Goal: Entertainment & Leisure: Consume media (video, audio)

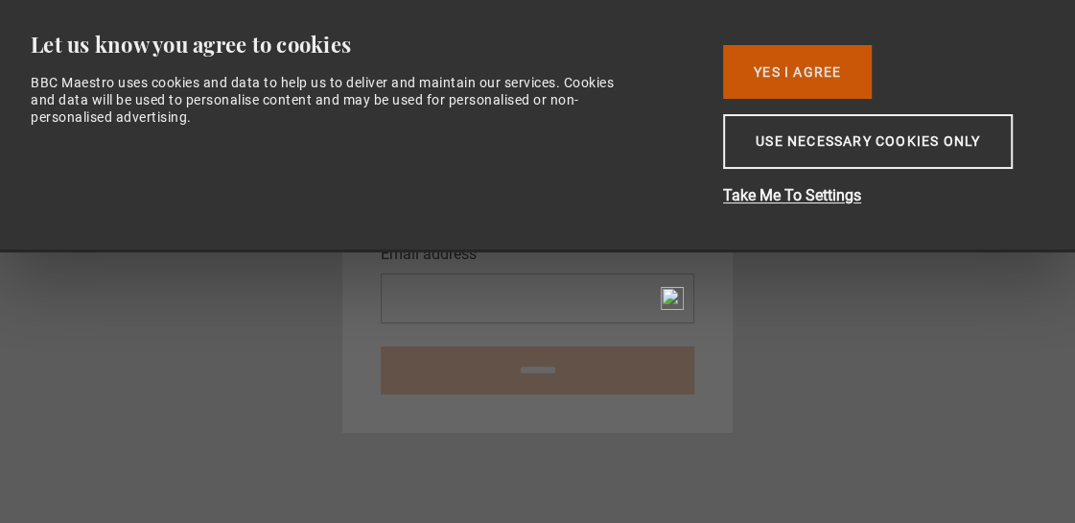
click at [764, 73] on button "Yes I Agree" at bounding box center [797, 72] width 149 height 54
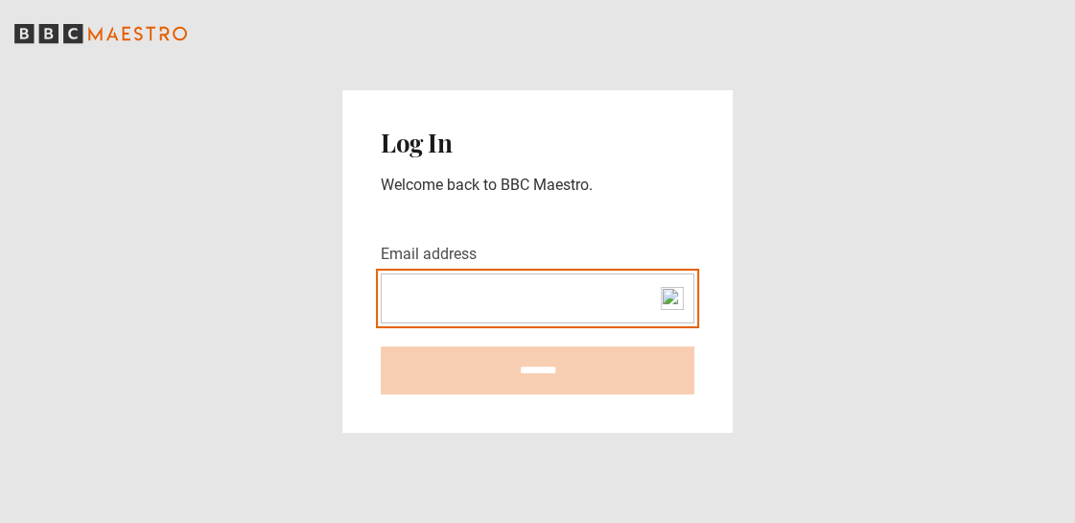
click at [544, 284] on input "Email address" at bounding box center [538, 298] width 314 height 50
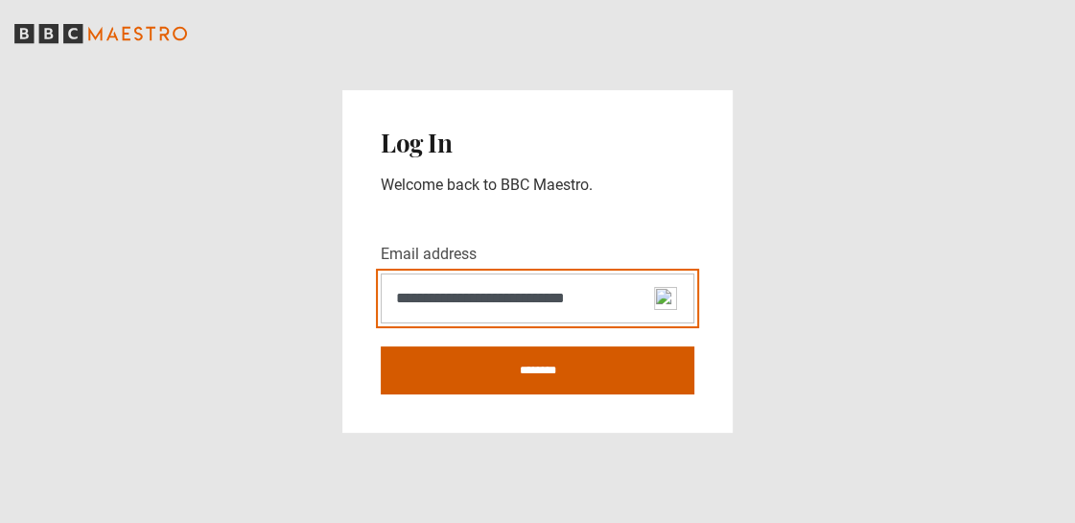
type input "**********"
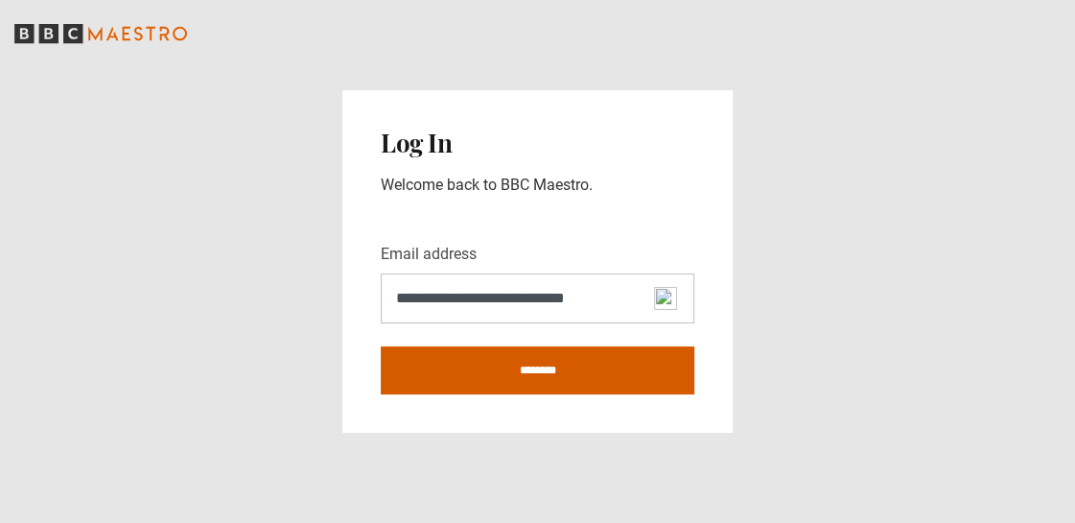
click at [501, 357] on input "********" at bounding box center [538, 370] width 314 height 48
type input "**********"
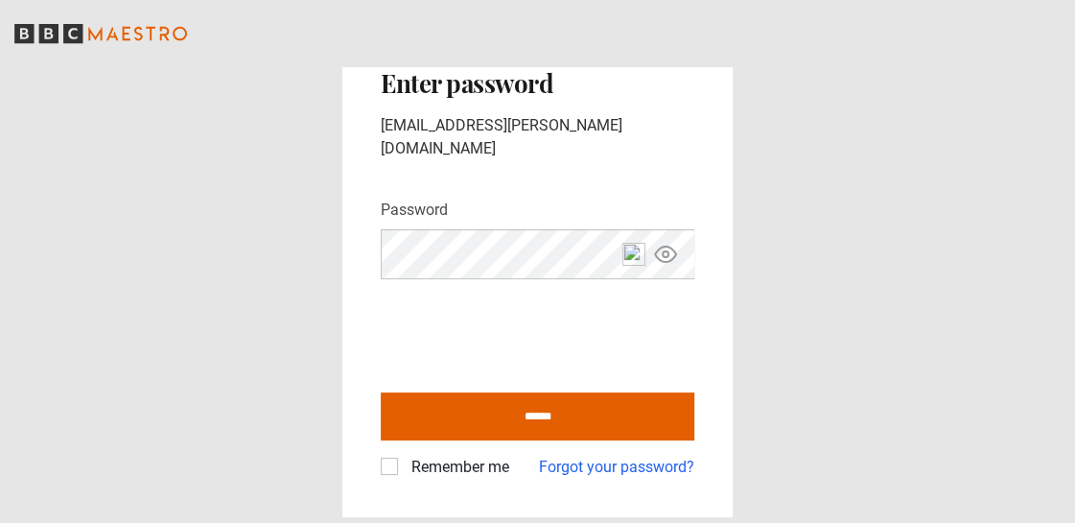
click at [381, 392] on input "******" at bounding box center [538, 416] width 314 height 48
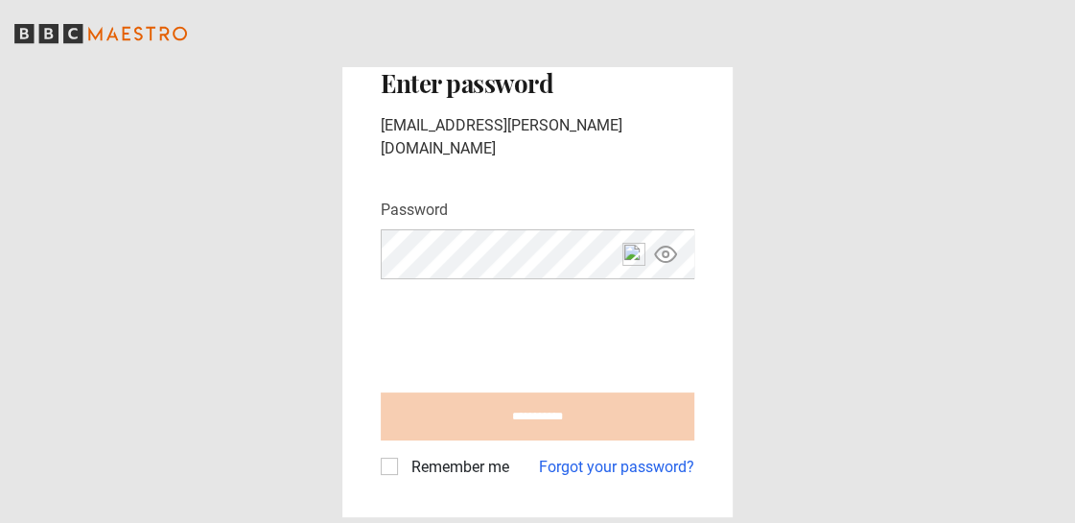
type input "**********"
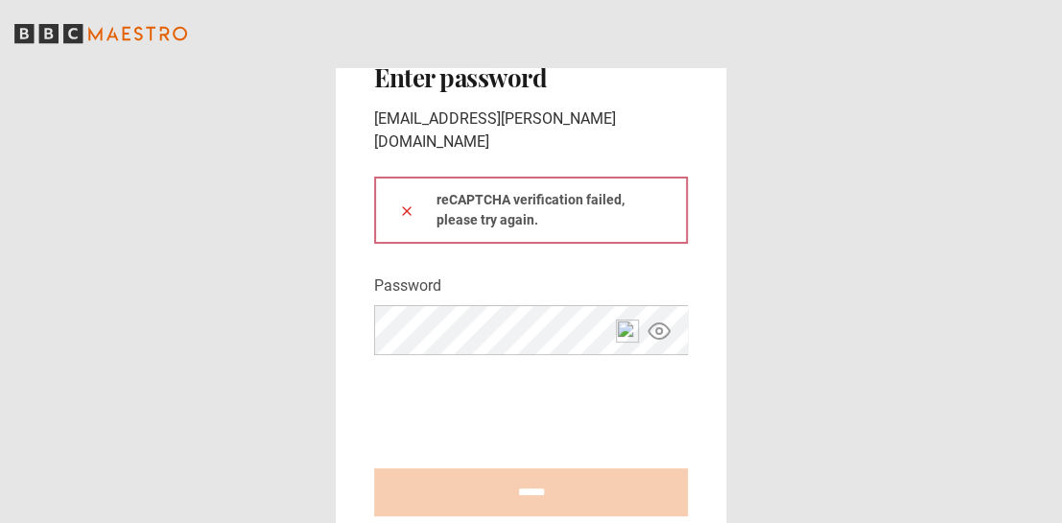
click at [412, 203] on icon at bounding box center [406, 210] width 15 height 15
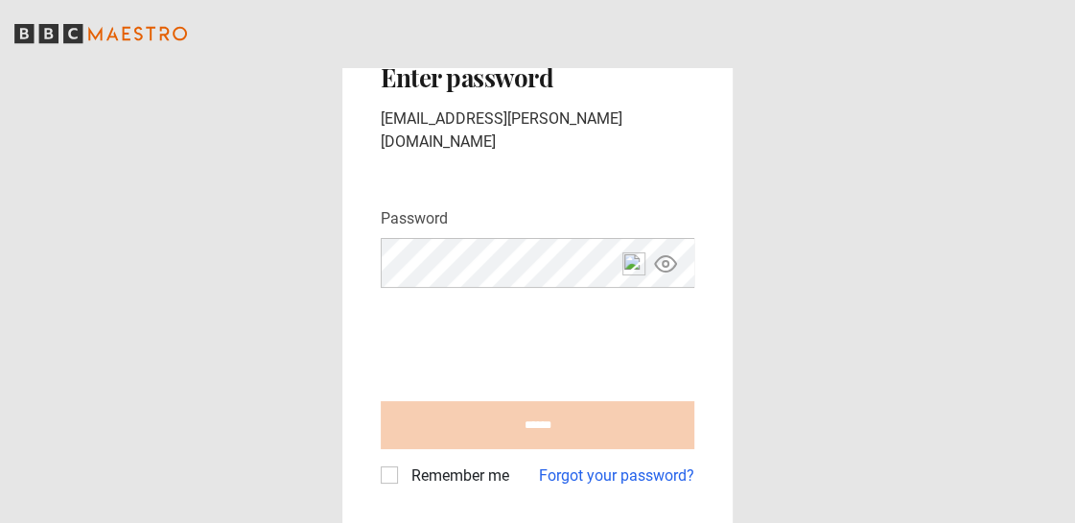
click at [327, 248] on main "Back Enter password [EMAIL_ADDRESS][PERSON_NAME][DOMAIN_NAME] Password Your pas…" at bounding box center [537, 263] width 1075 height 526
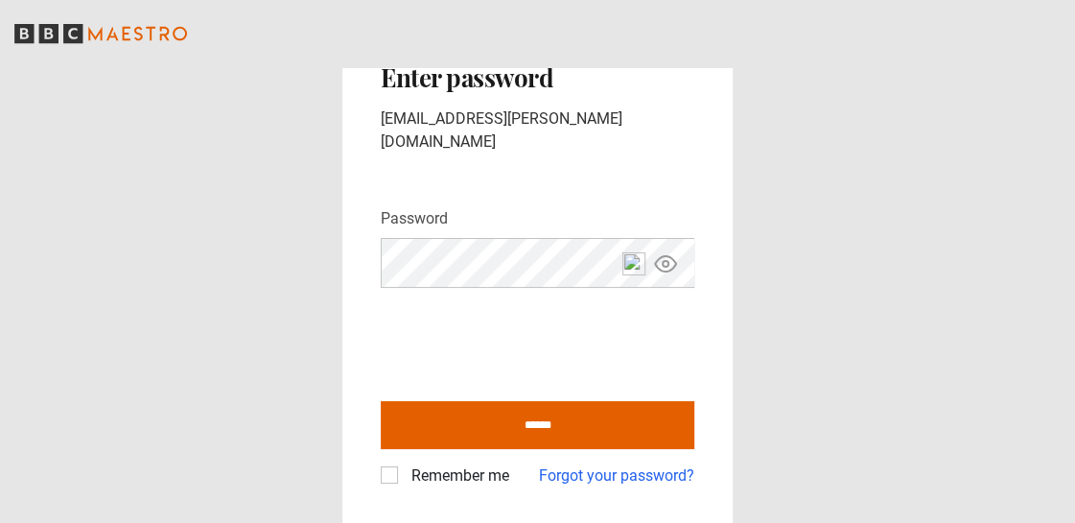
click at [379, 302] on div "Back Enter password [EMAIL_ADDRESS][PERSON_NAME][DOMAIN_NAME] Password Your pas…" at bounding box center [537, 263] width 390 height 526
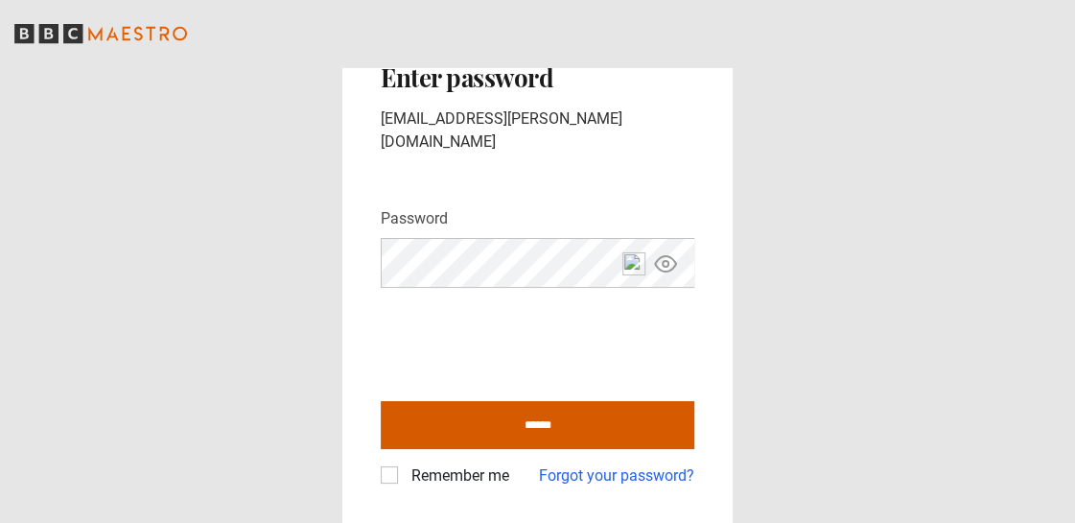
click at [505, 414] on input "******" at bounding box center [538, 425] width 314 height 48
type input "**********"
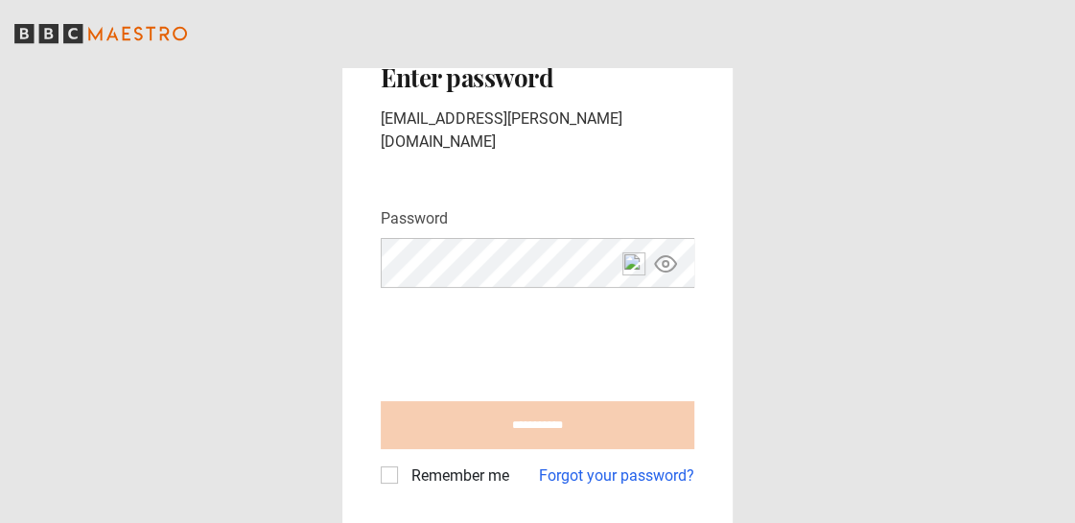
click at [404, 470] on label "Remember me" at bounding box center [457, 475] width 106 height 23
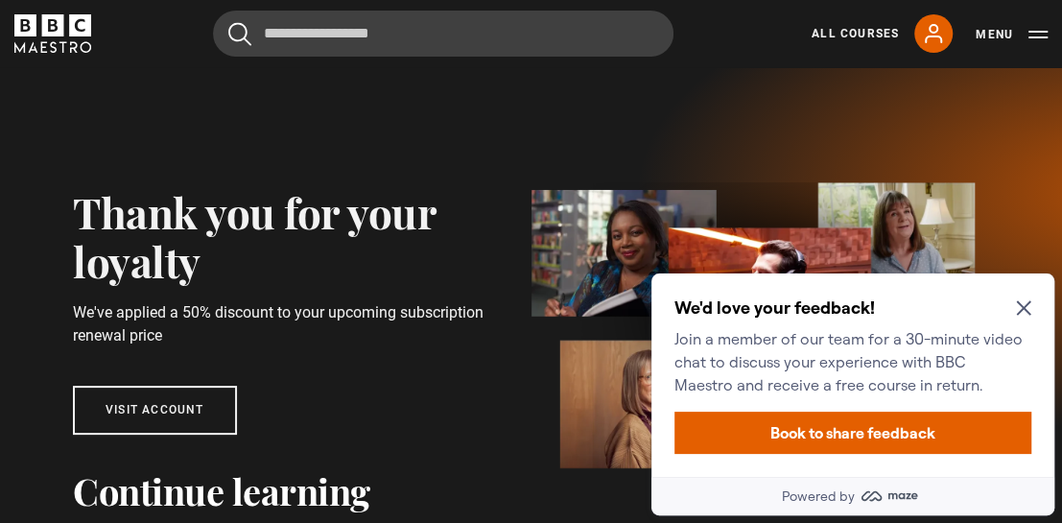
click at [1022, 301] on icon "Close Maze Prompt" at bounding box center [1023, 307] width 15 height 15
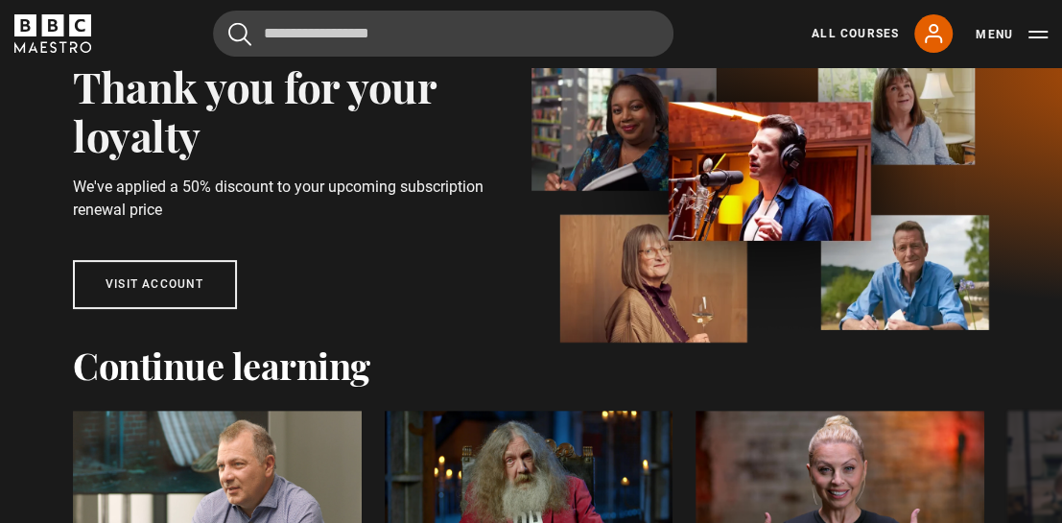
scroll to position [127, 0]
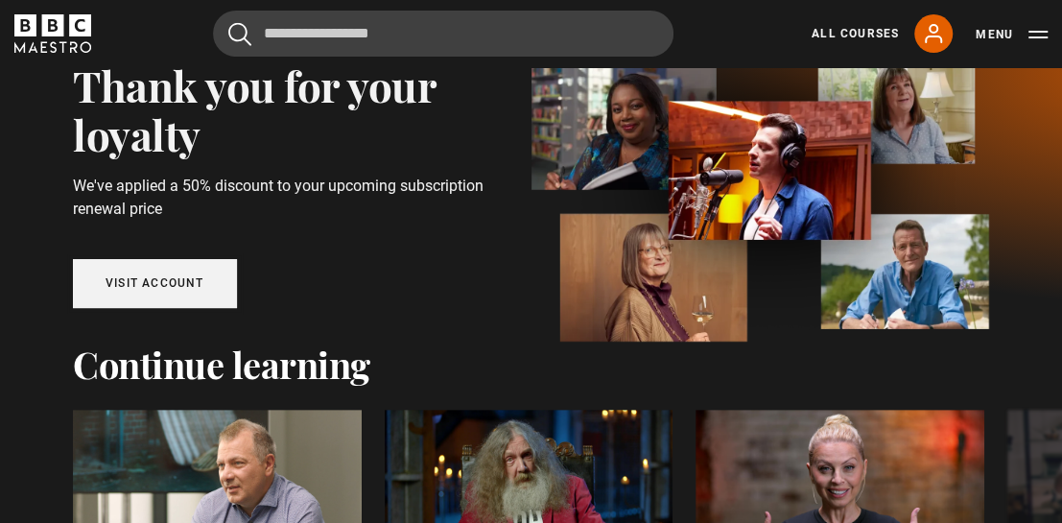
click at [141, 288] on link "Visit account" at bounding box center [155, 283] width 164 height 49
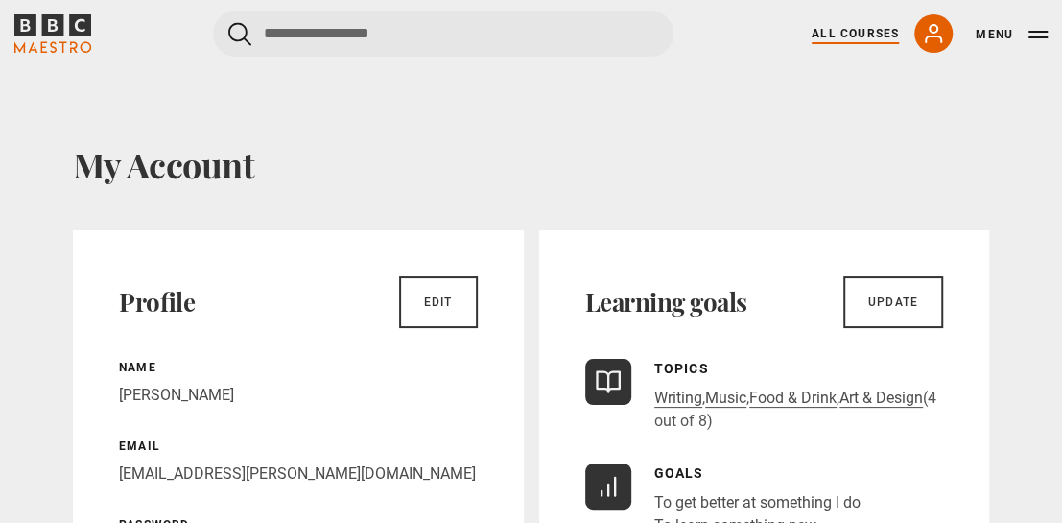
click at [833, 37] on link "All Courses" at bounding box center [855, 33] width 87 height 17
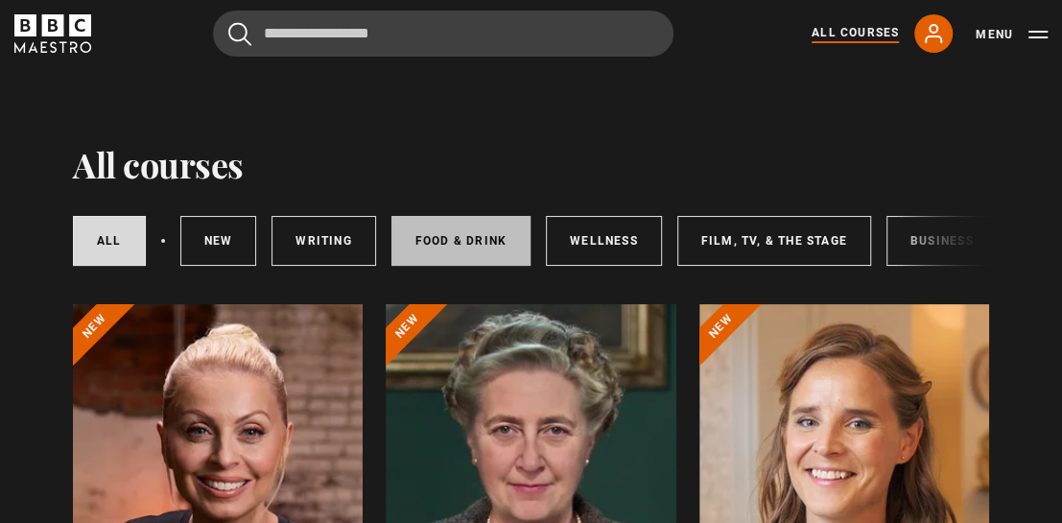
click at [472, 241] on link "Food & Drink" at bounding box center [460, 241] width 139 height 50
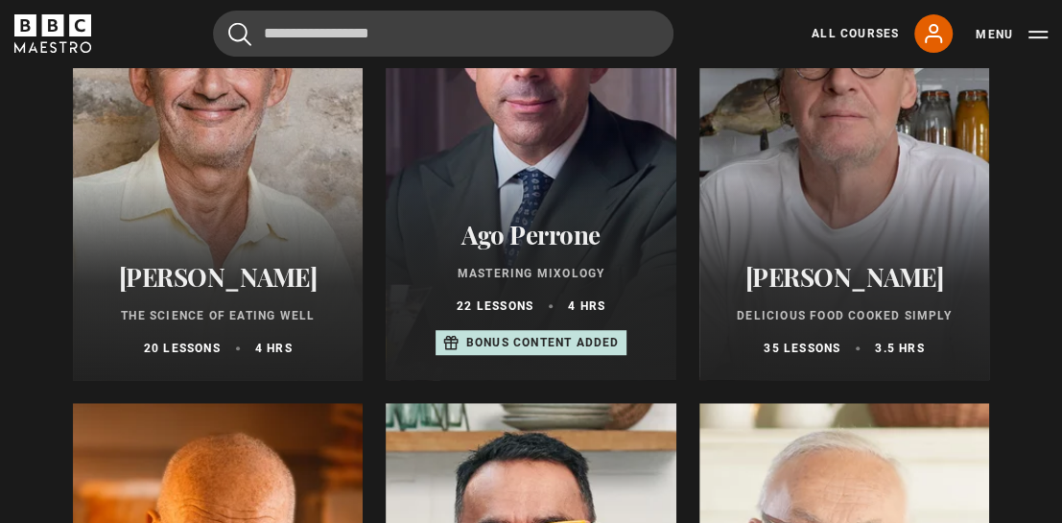
scroll to position [395, 0]
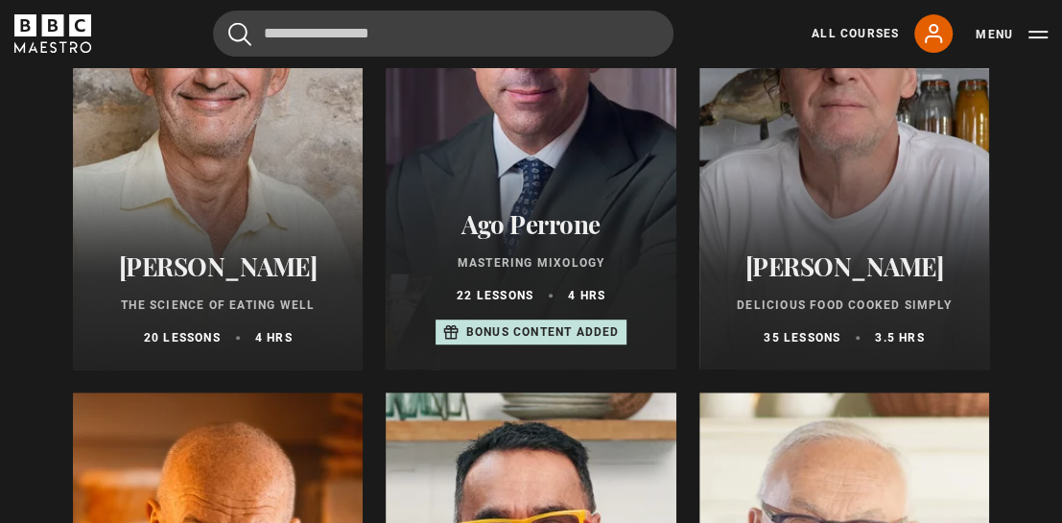
click at [804, 272] on h2 "[PERSON_NAME]" at bounding box center [844, 266] width 244 height 30
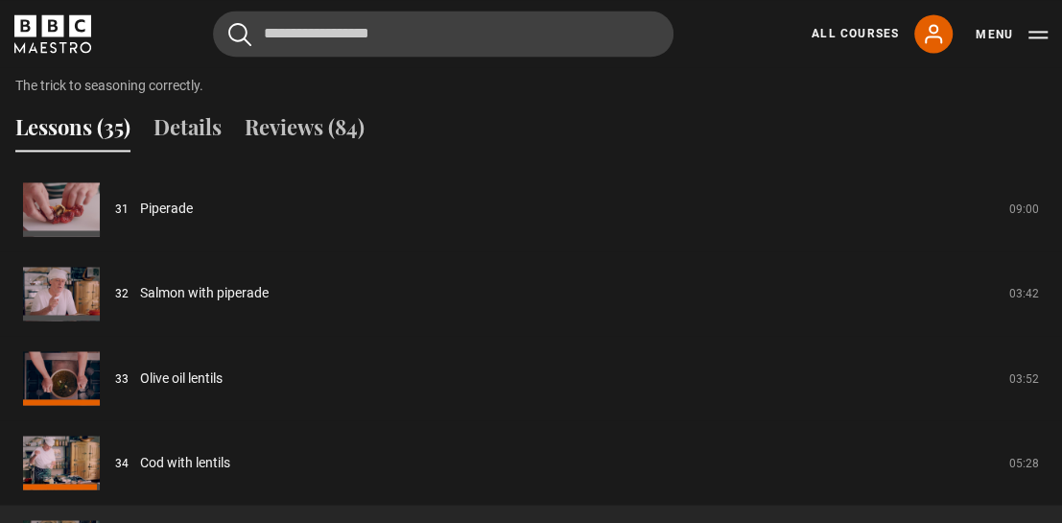
scroll to position [1476, 0]
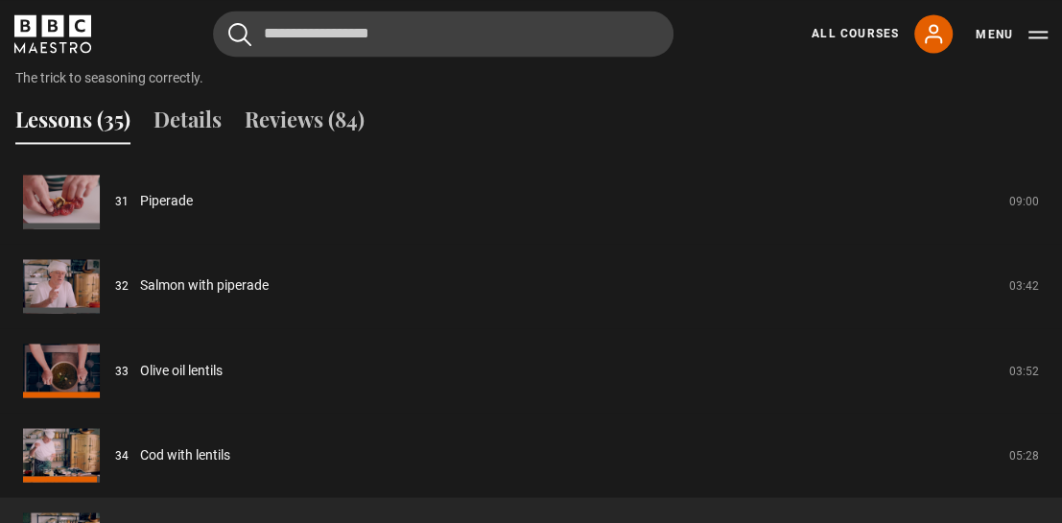
drag, startPoint x: 1066, startPoint y: 227, endPoint x: 818, endPoint y: 131, distance: 265.5
click at [818, 131] on div "Lessons (35) Details Reviews (84)" at bounding box center [531, 128] width 1062 height 48
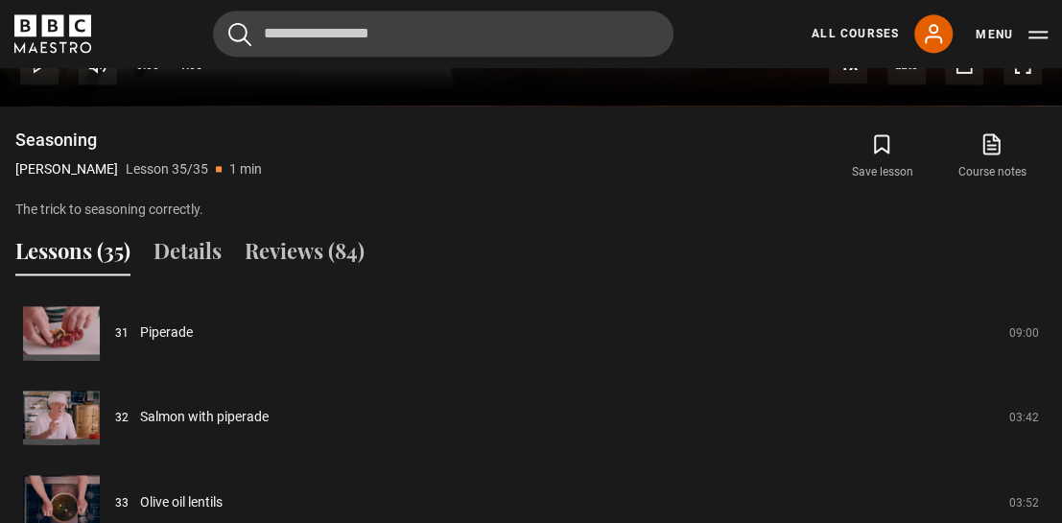
scroll to position [1350, 0]
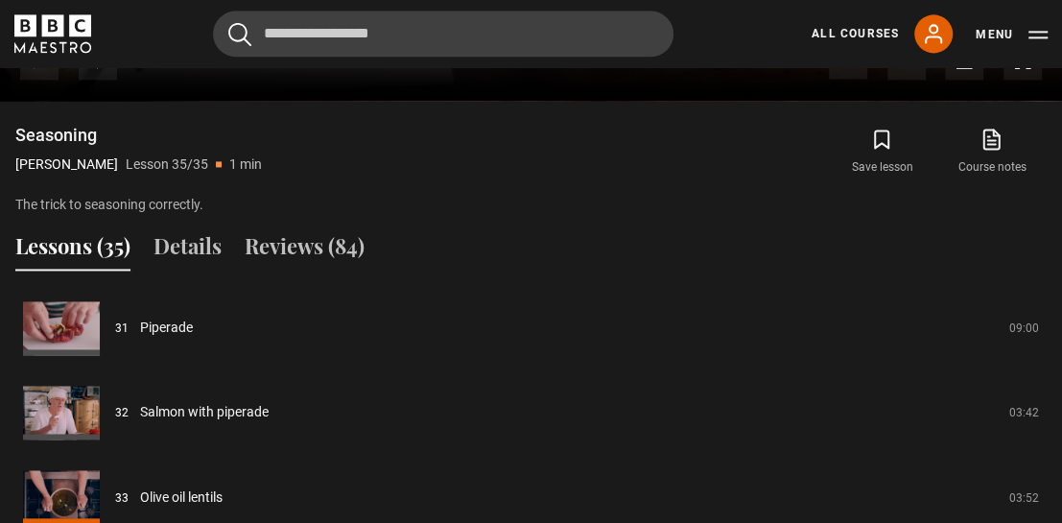
click at [81, 267] on button "Lessons (35)" at bounding box center [72, 250] width 115 height 40
click at [72, 271] on button "Lessons (35)" at bounding box center [72, 250] width 115 height 40
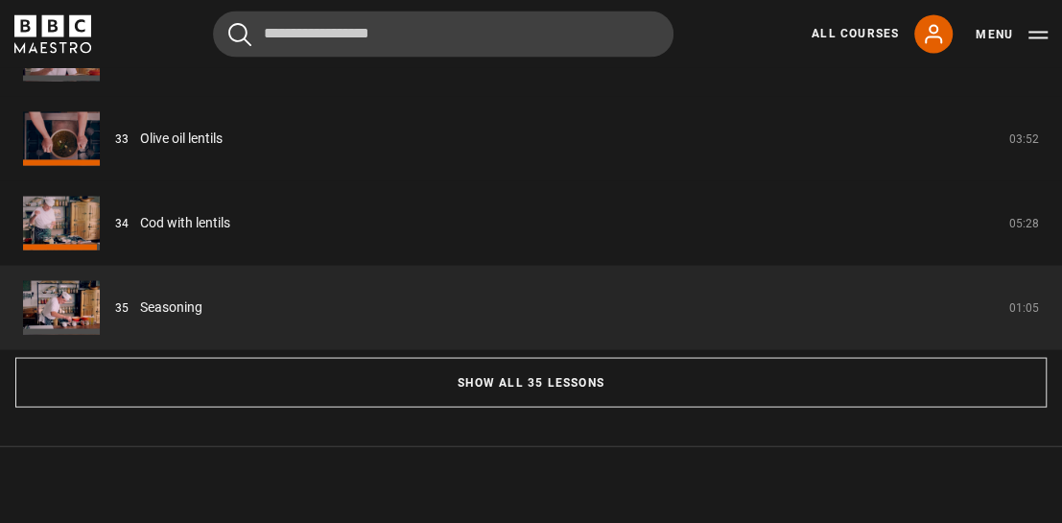
scroll to position [1710, 0]
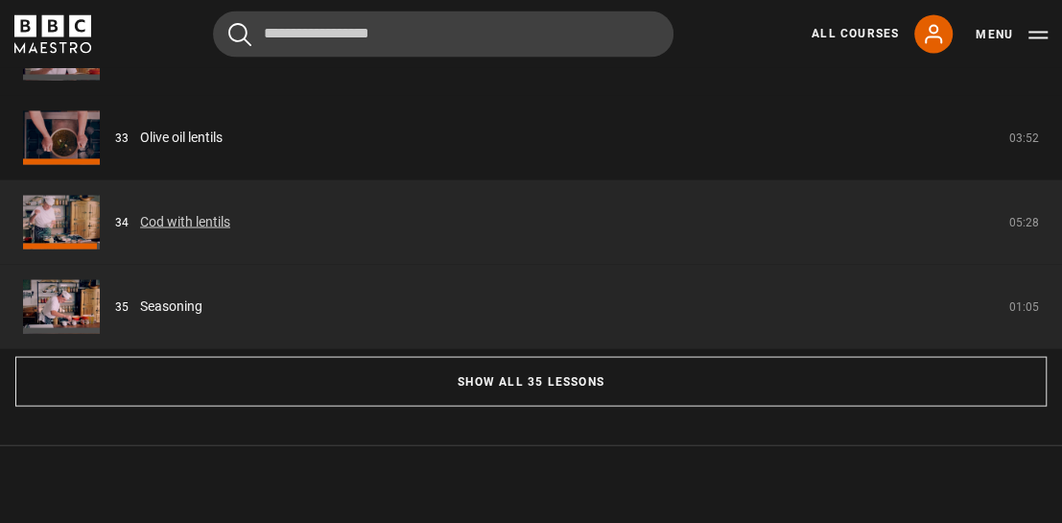
click at [177, 231] on link "Cod with lentils" at bounding box center [185, 221] width 90 height 20
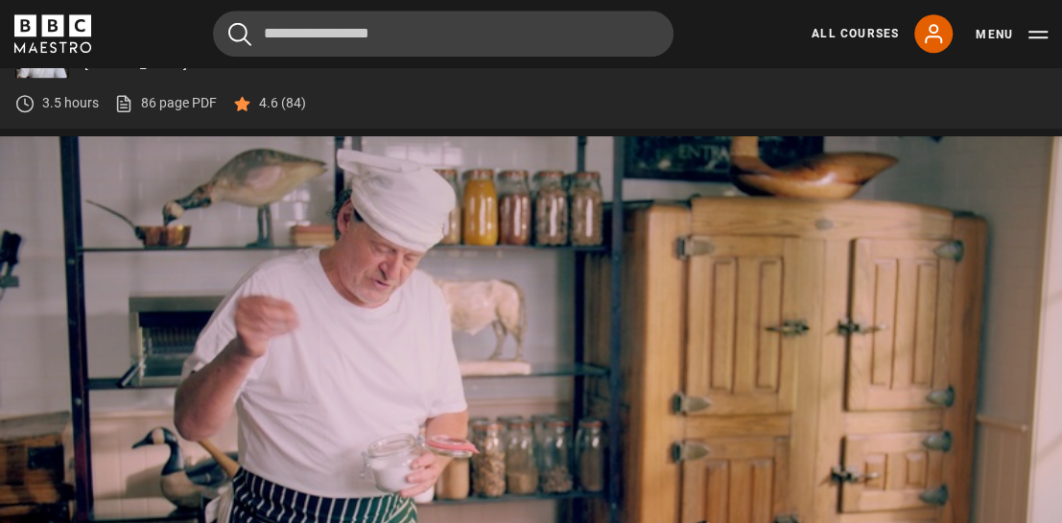
click at [177, 246] on video "Video Player" at bounding box center [531, 435] width 1062 height 598
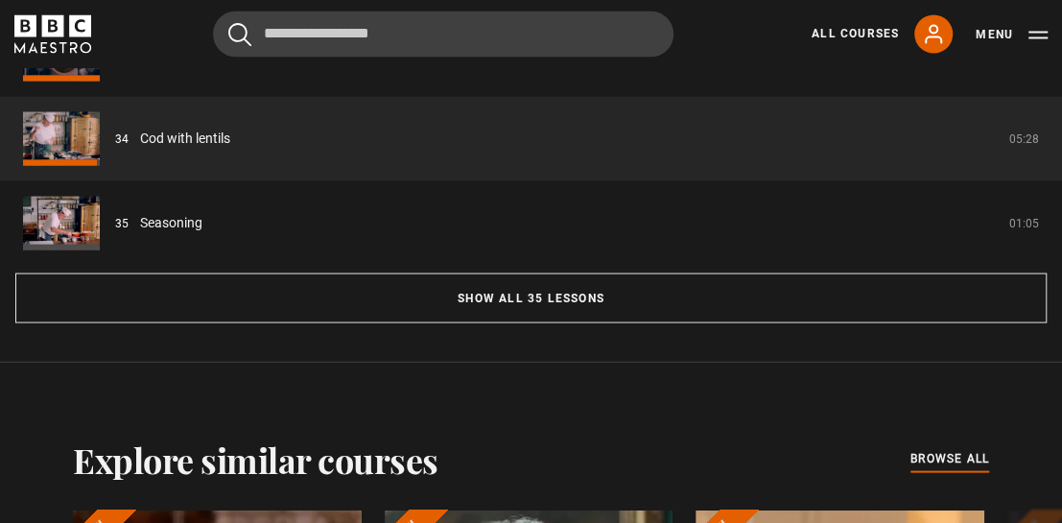
scroll to position [1795, 0]
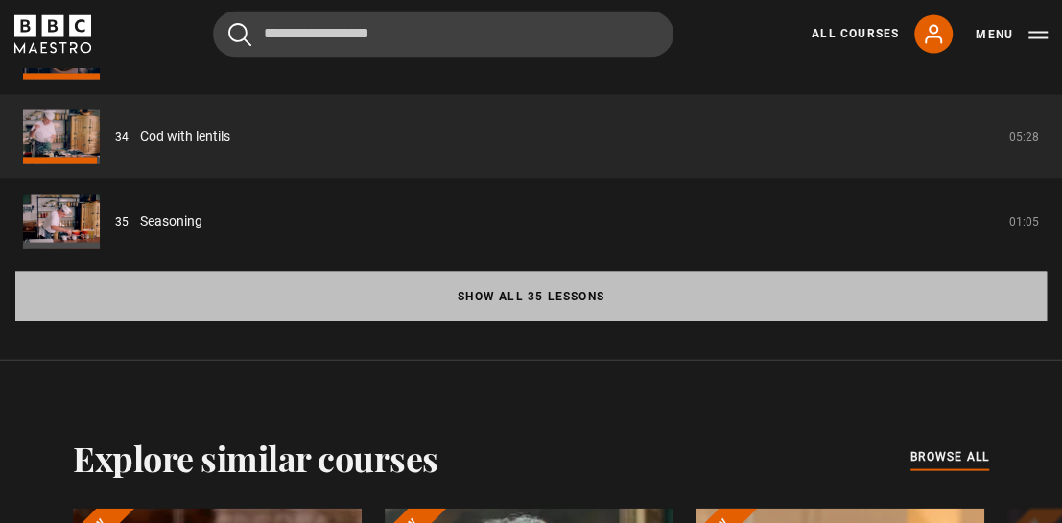
click at [476, 318] on button "Show all 35 lessons" at bounding box center [530, 296] width 1031 height 50
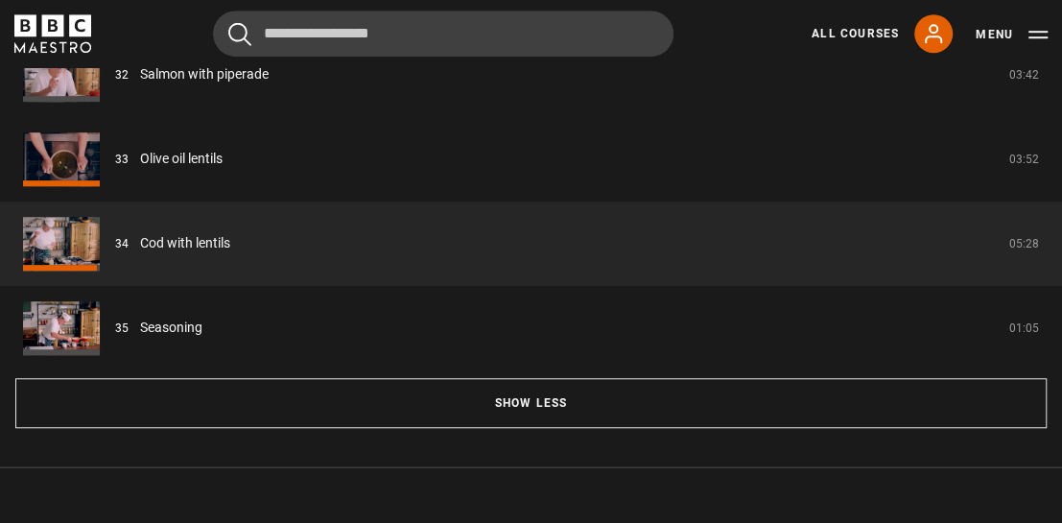
scroll to position [4300, 0]
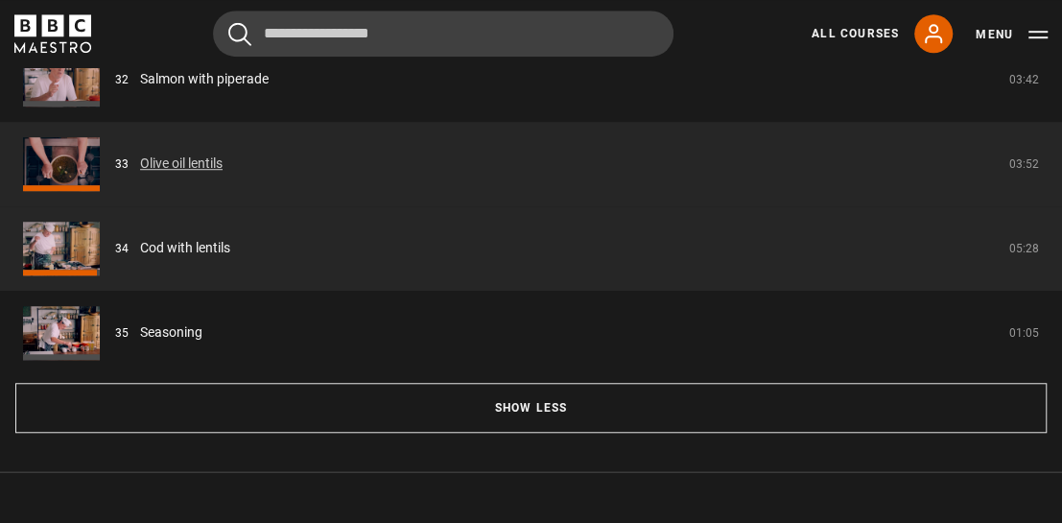
click at [223, 174] on link "Olive oil lentils" at bounding box center [181, 163] width 83 height 20
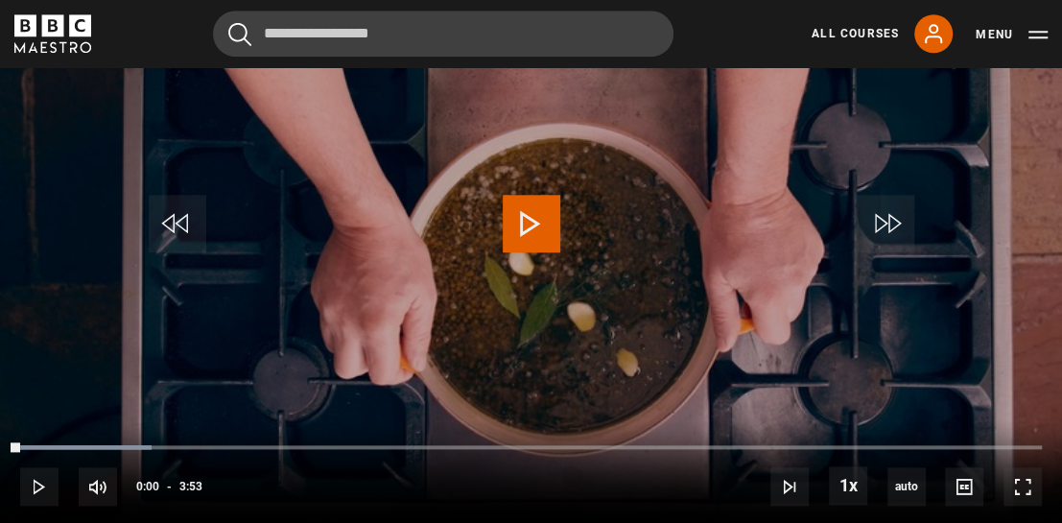
scroll to position [914, 0]
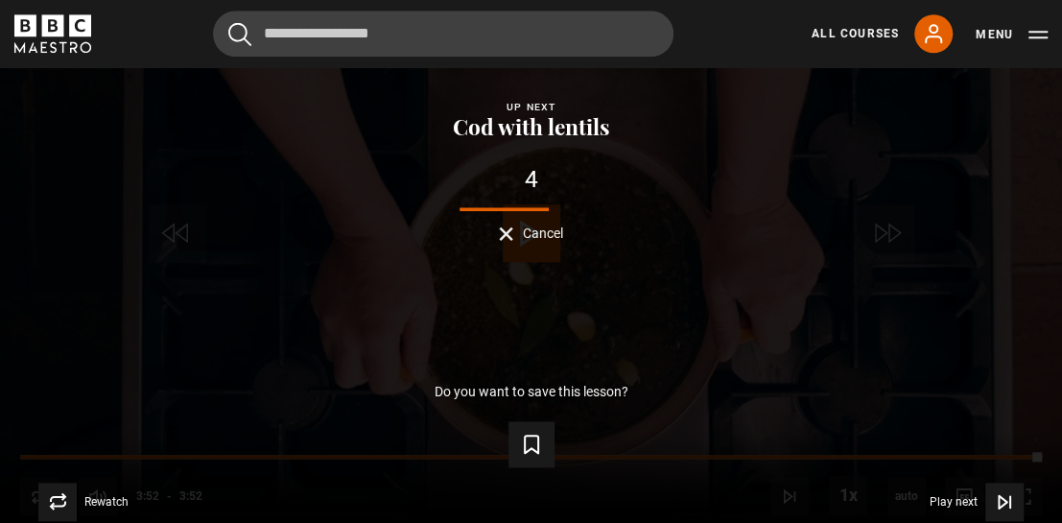
click at [568, 467] on form "Save lesson" at bounding box center [531, 440] width 1001 height 54
click at [550, 240] on span "Cancel" at bounding box center [543, 232] width 40 height 13
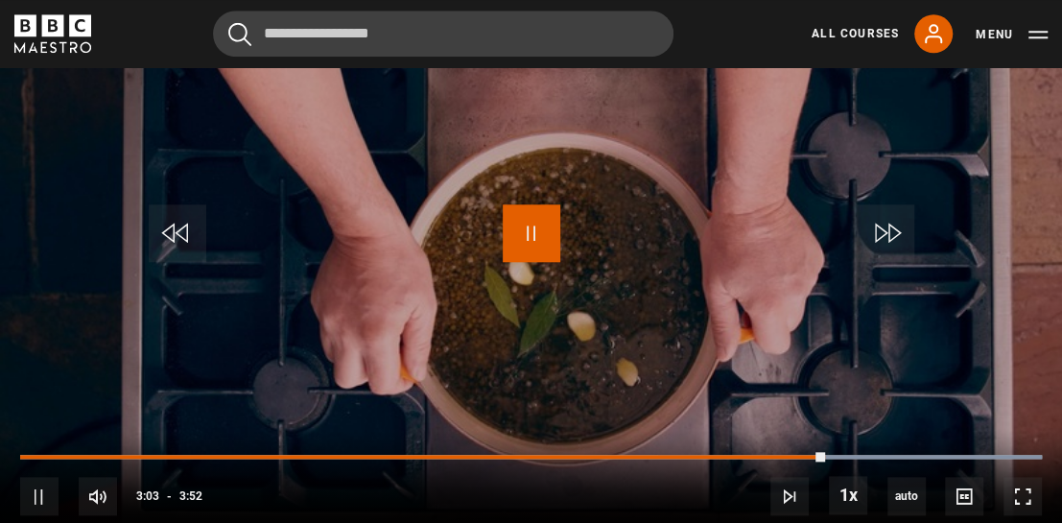
click at [534, 256] on span "Video Player" at bounding box center [532, 233] width 58 height 58
